Goal: Find specific page/section: Find specific page/section

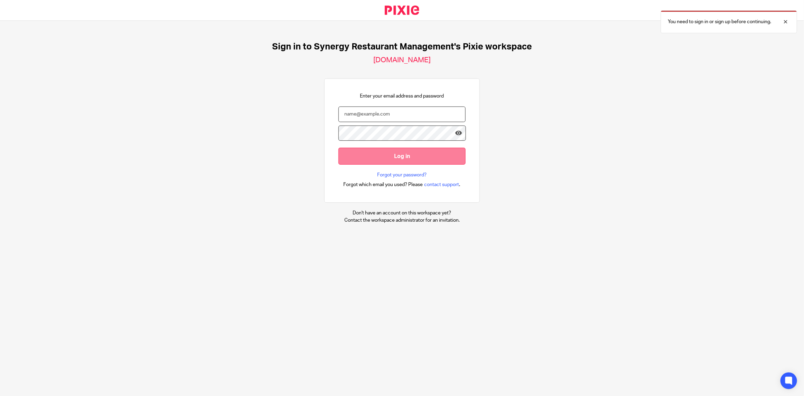
type input "sbant@synergy-management.net"
click at [389, 154] on input "Log in" at bounding box center [402, 156] width 127 height 17
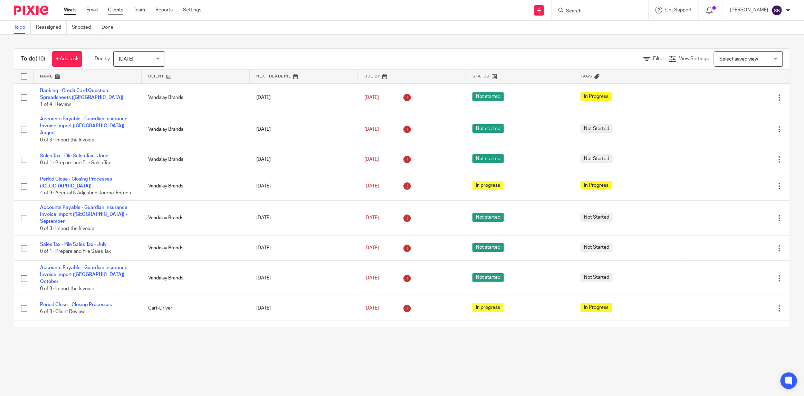
click at [112, 7] on link "Clients" at bounding box center [115, 10] width 15 height 7
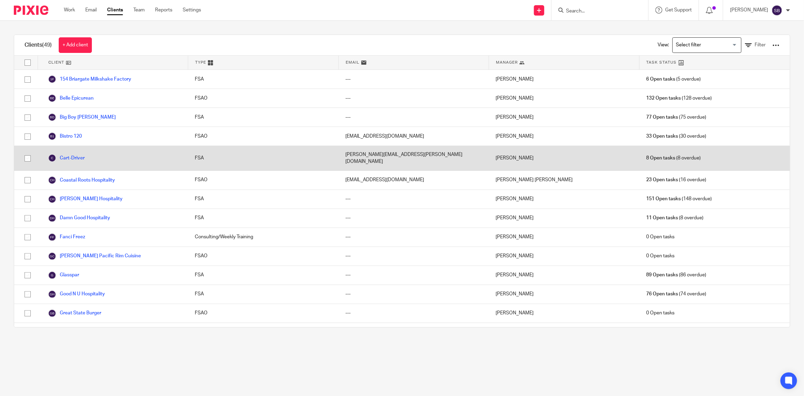
click at [82, 155] on link "Cart-Driver" at bounding box center [66, 158] width 37 height 8
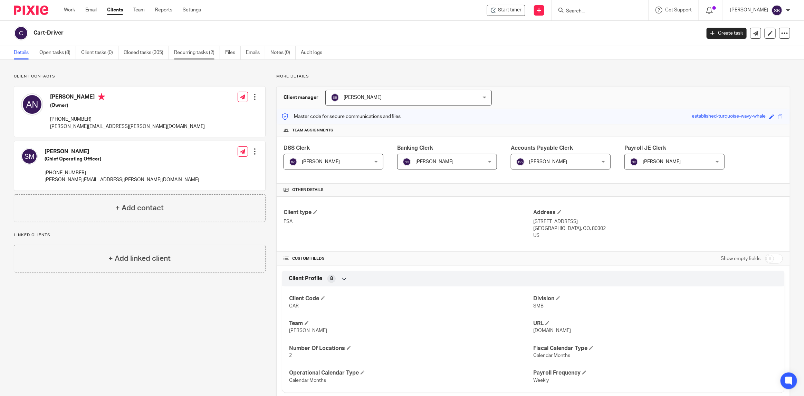
click at [197, 55] on link "Recurring tasks (2)" at bounding box center [197, 52] width 46 height 13
